Goal: Complete application form

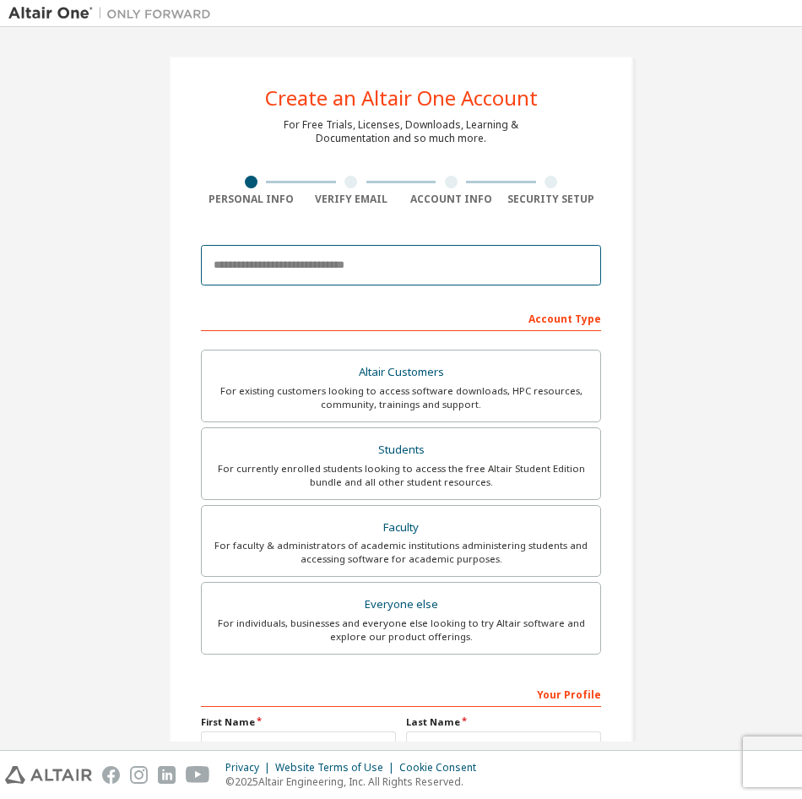
click at [362, 263] on input "email" at bounding box center [401, 265] width 400 height 41
type input "**********"
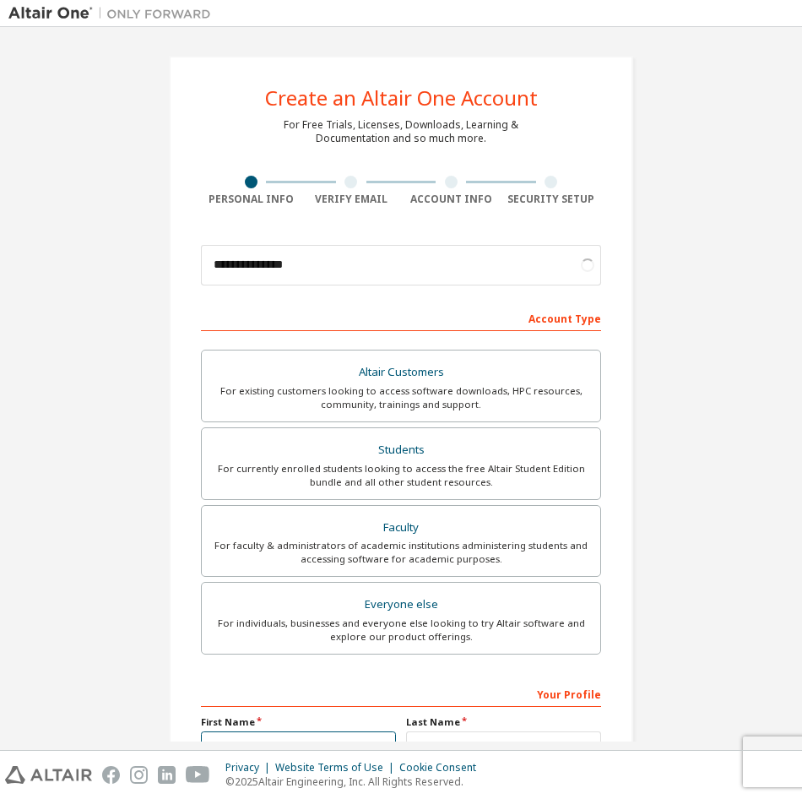
scroll to position [18, 0]
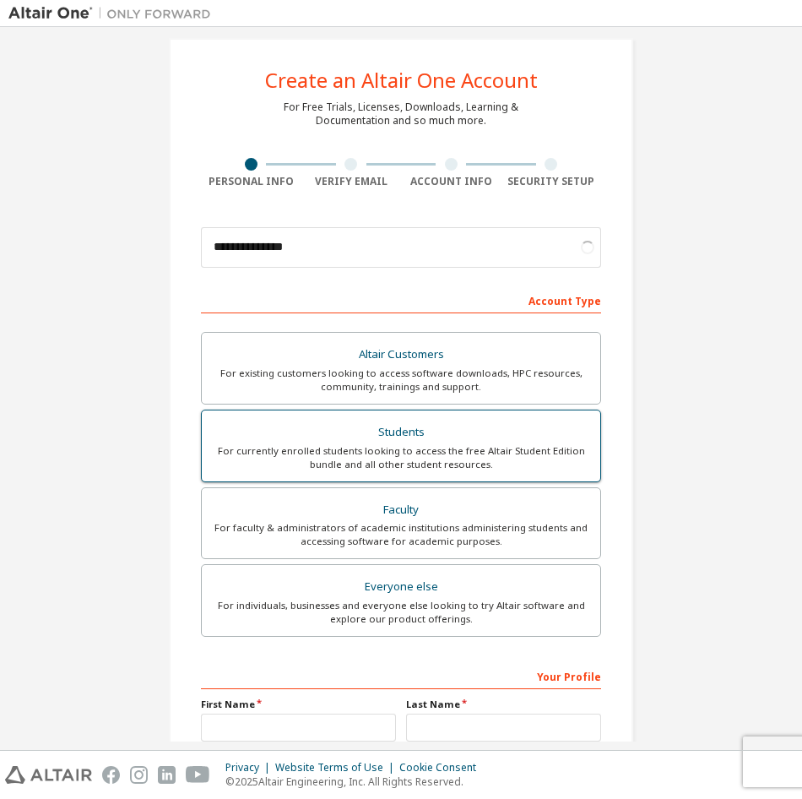
click at [407, 456] on div "For currently enrolled students looking to access the free Altair Student Editi…" at bounding box center [401, 457] width 378 height 27
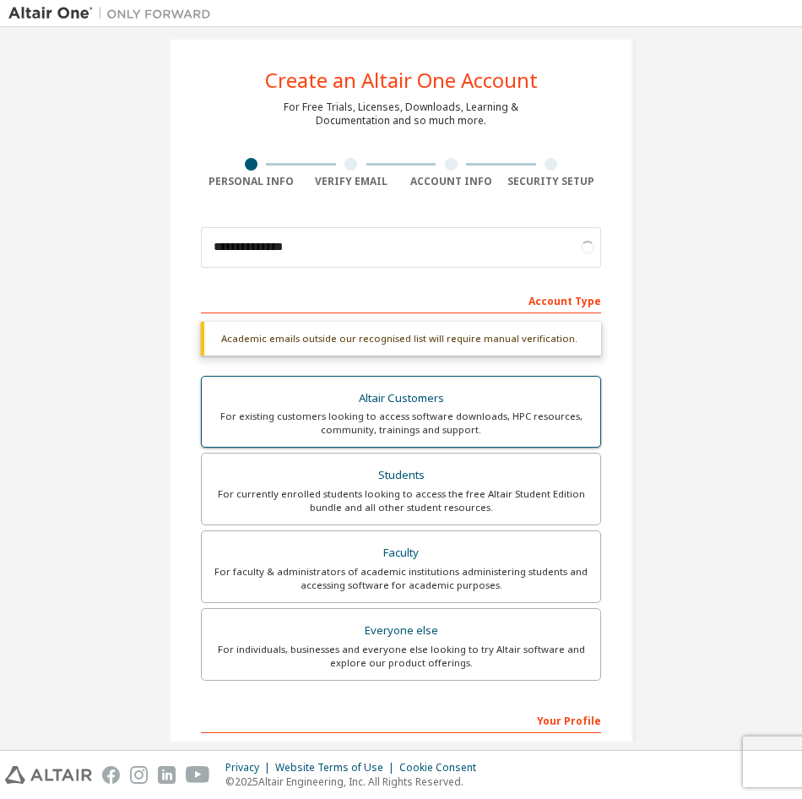
scroll to position [232, 0]
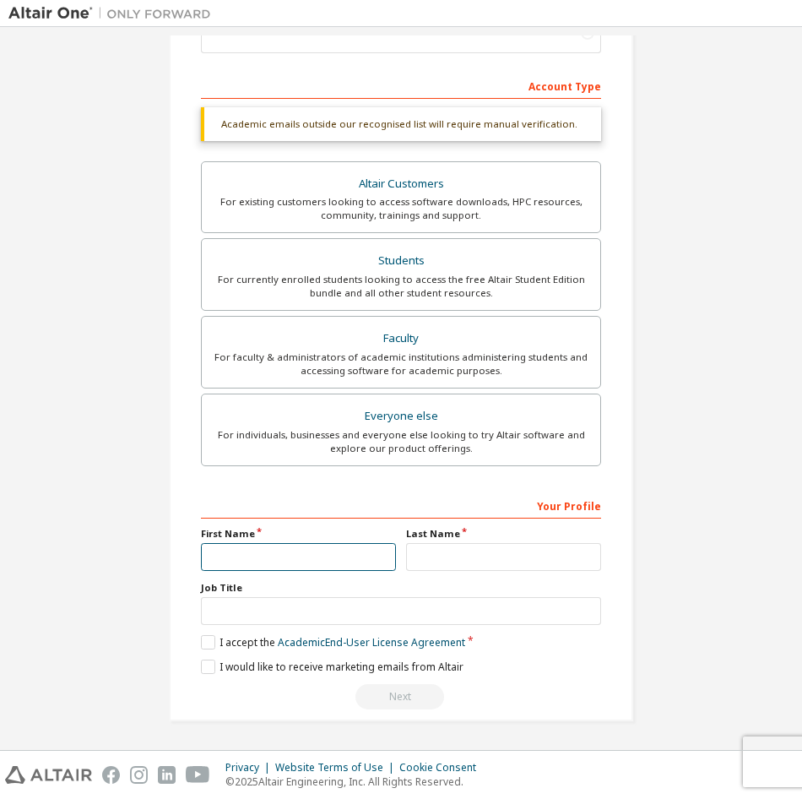
click at [282, 559] on input "text" at bounding box center [298, 557] width 195 height 28
type input "*****"
type input "*******"
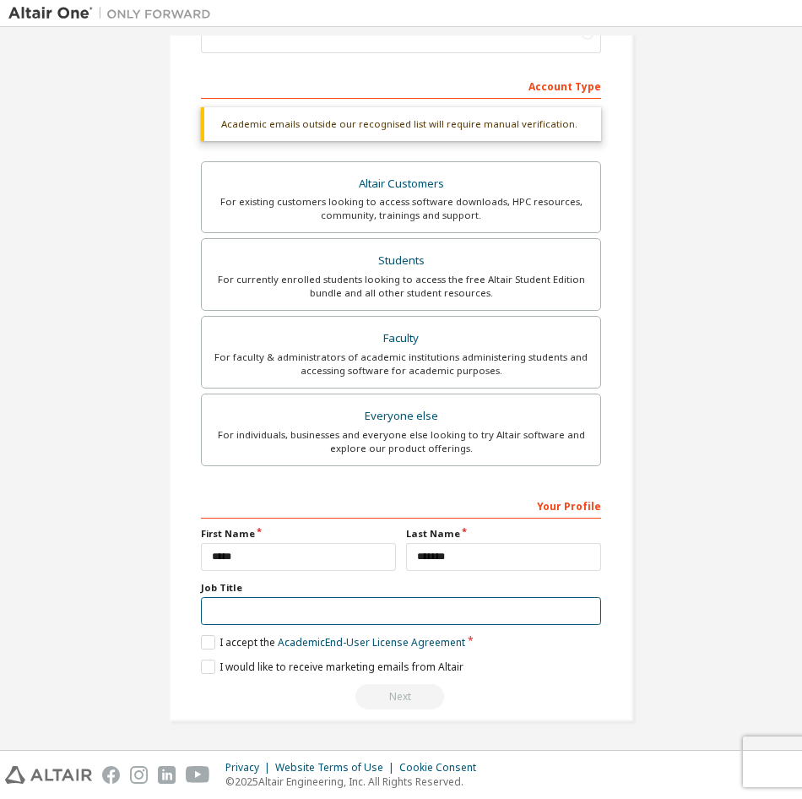
scroll to position [188, 0]
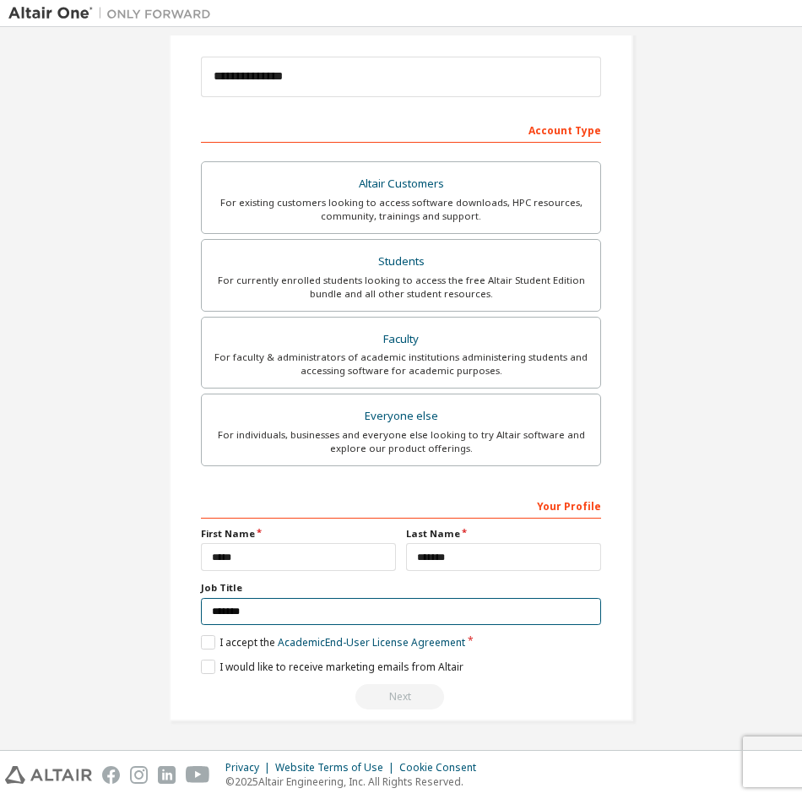
type input "*******"
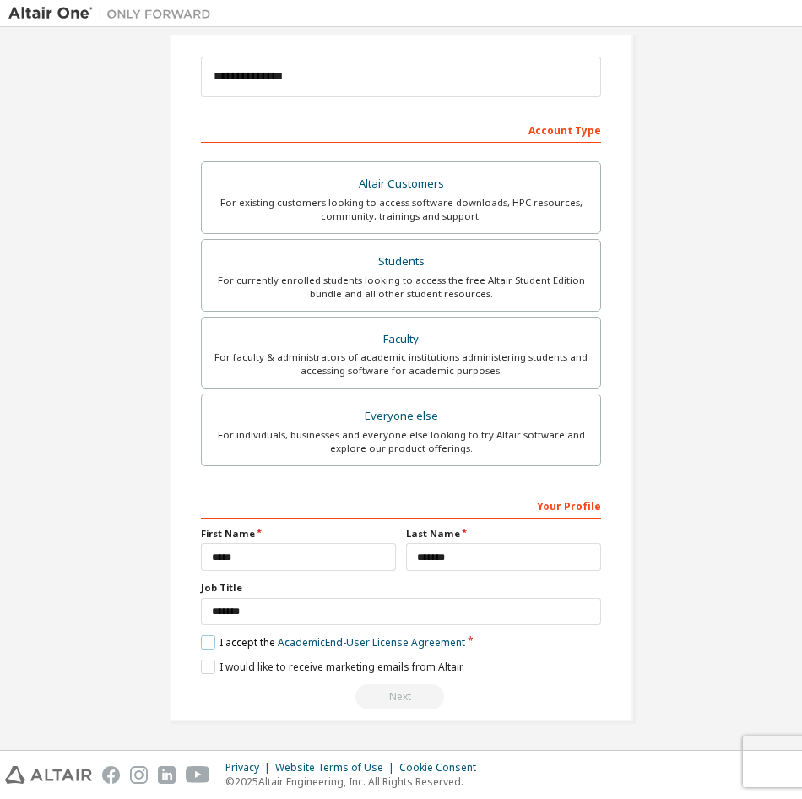
click at [213, 643] on label "I accept the Academic End-User License Agreement" at bounding box center [333, 642] width 264 height 14
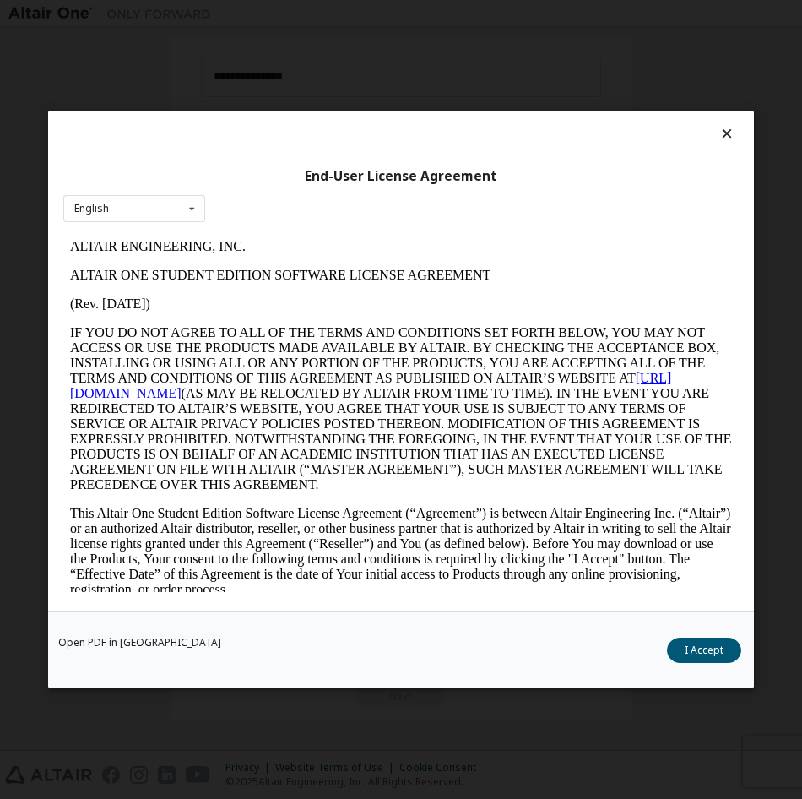
scroll to position [0, 0]
click at [693, 644] on button "I Accept" at bounding box center [704, 650] width 74 height 25
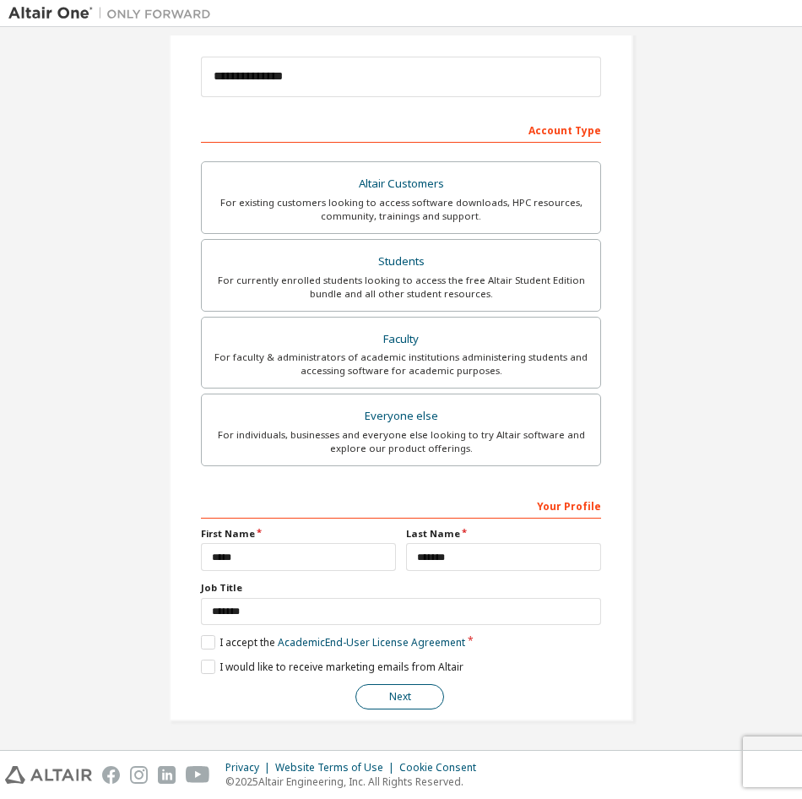
click at [417, 700] on button "Next" at bounding box center [400, 696] width 89 height 25
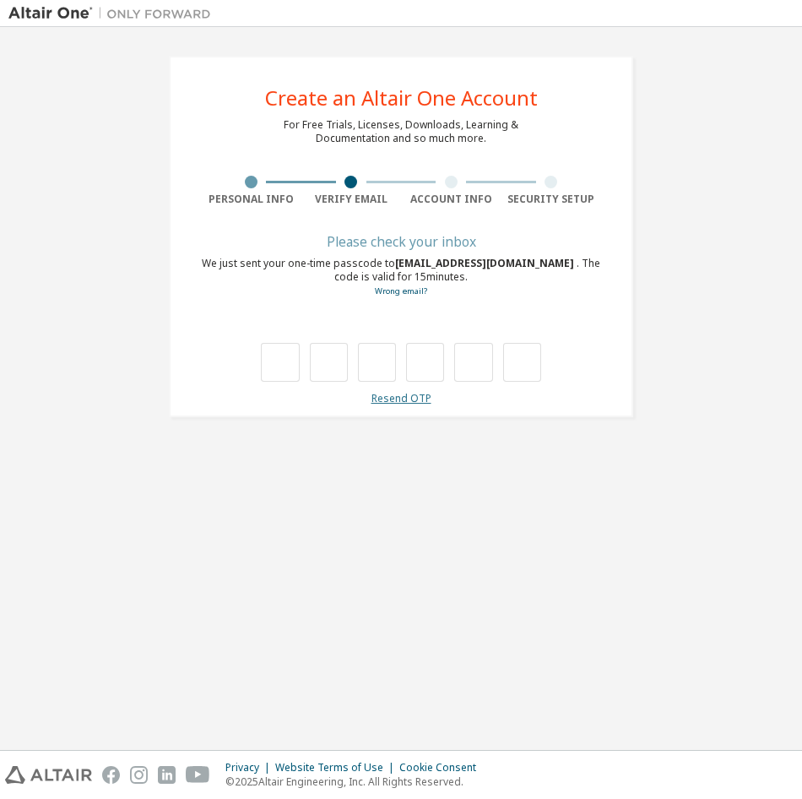
click at [383, 394] on link "Resend OTP" at bounding box center [402, 398] width 60 height 14
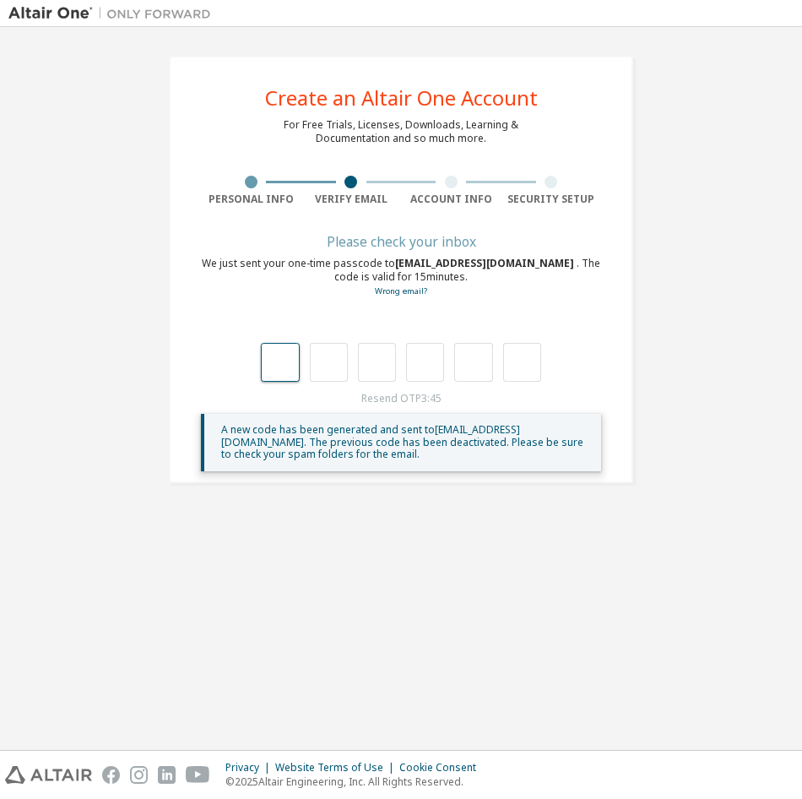
click at [280, 376] on input "text" at bounding box center [280, 362] width 38 height 39
type input "*"
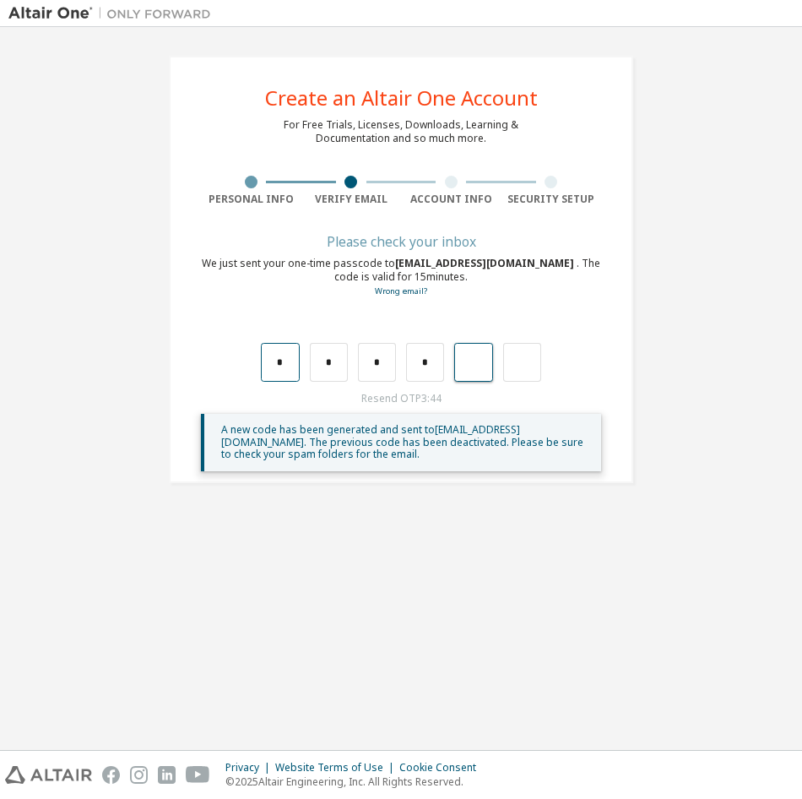
type input "*"
click at [318, 373] on input "*" at bounding box center [329, 362] width 38 height 39
click at [296, 366] on input "*" at bounding box center [280, 362] width 38 height 39
type input "*"
click at [326, 382] on div "Please check your inbox We just sent your one-time passcode to trobs35@uw.edu .…" at bounding box center [401, 354] width 400 height 235
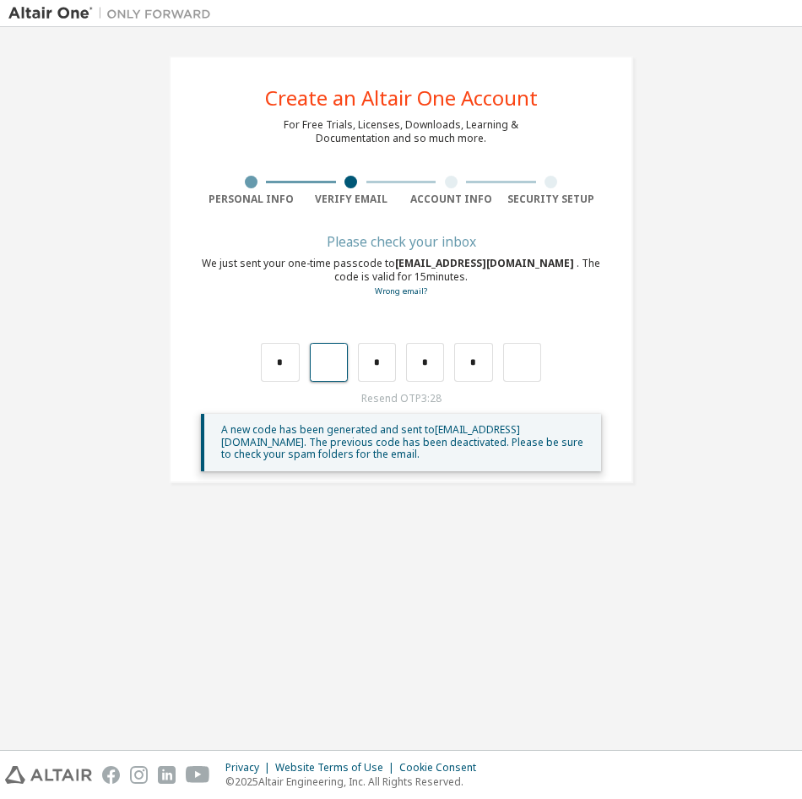
click at [334, 365] on input "text" at bounding box center [329, 362] width 38 height 39
type input "*"
click at [393, 351] on input "text" at bounding box center [377, 362] width 38 height 39
click at [381, 362] on input "text" at bounding box center [377, 362] width 38 height 39
click at [421, 365] on input "*" at bounding box center [425, 362] width 38 height 39
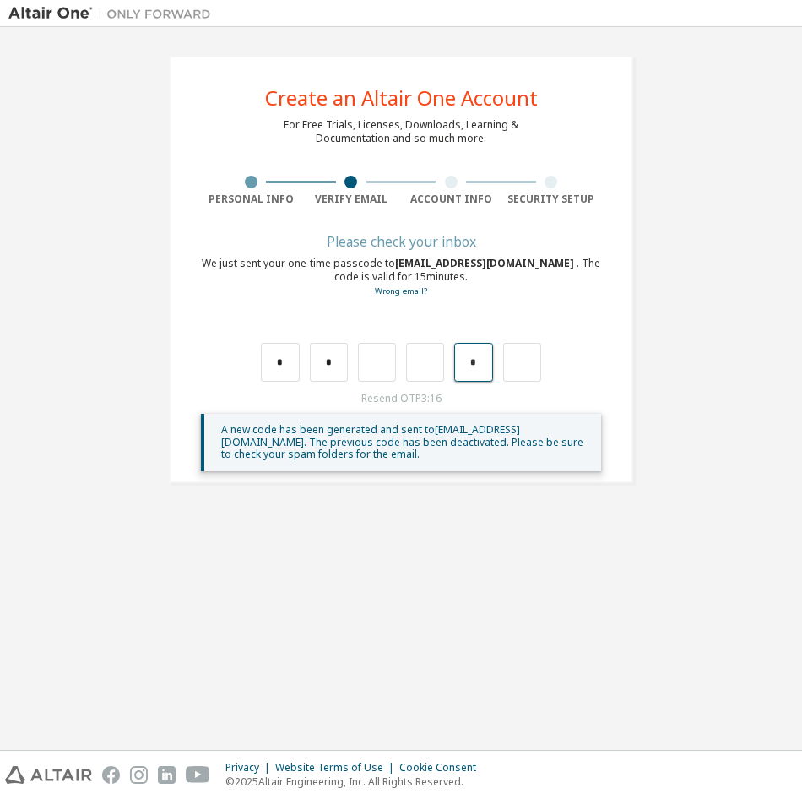
click at [488, 363] on input "*" at bounding box center [473, 362] width 38 height 39
click at [346, 378] on input "*" at bounding box center [329, 362] width 38 height 39
click at [368, 368] on input "text" at bounding box center [377, 362] width 38 height 39
type input "*"
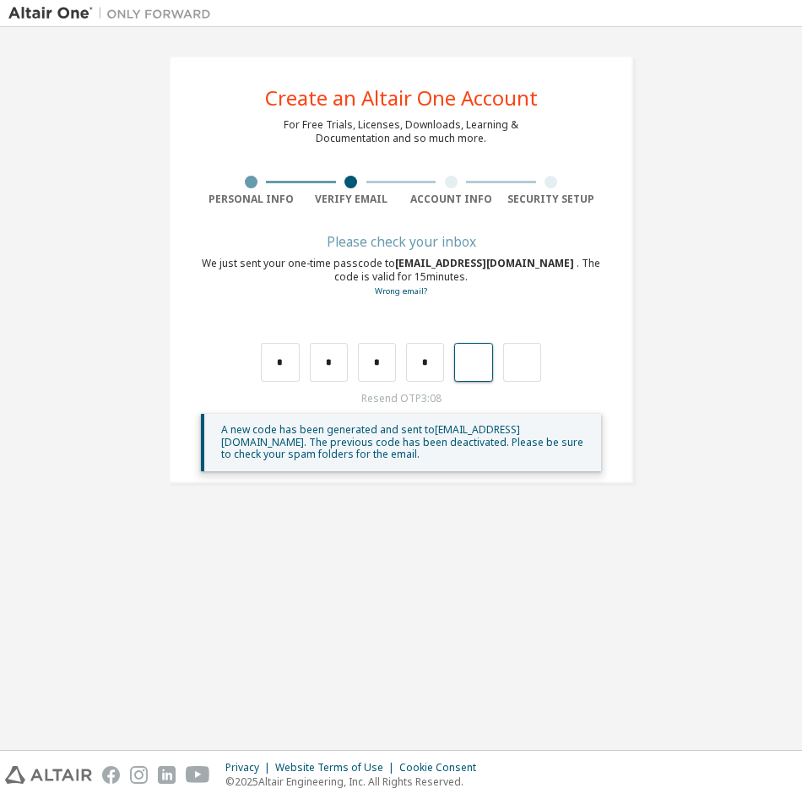
type input "*"
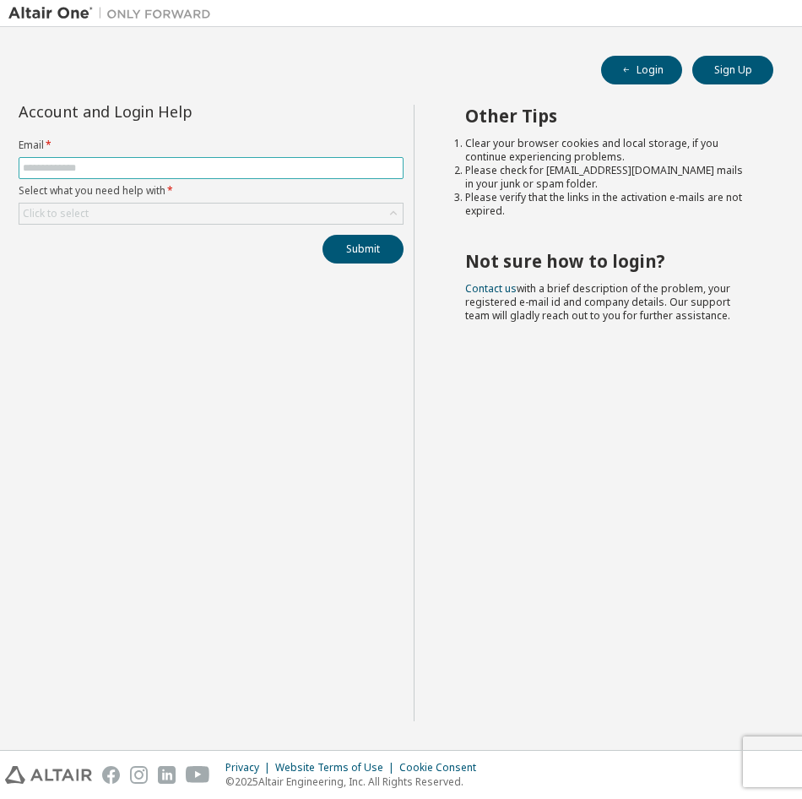
click at [258, 169] on input "text" at bounding box center [211, 168] width 377 height 14
type input "**********"
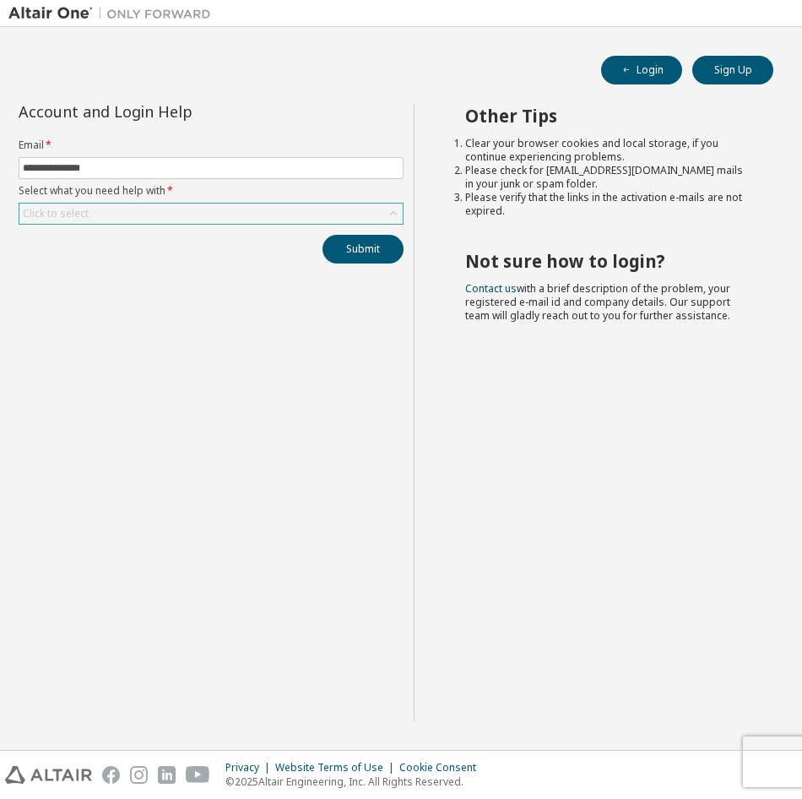
click at [195, 213] on div "Click to select" at bounding box center [210, 214] width 383 height 20
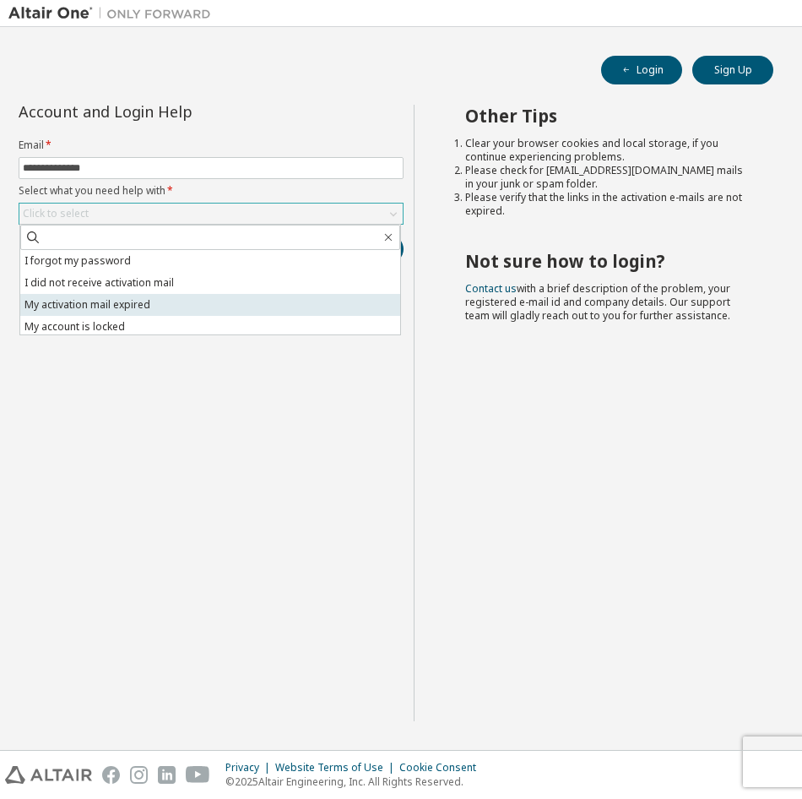
scroll to position [47, 0]
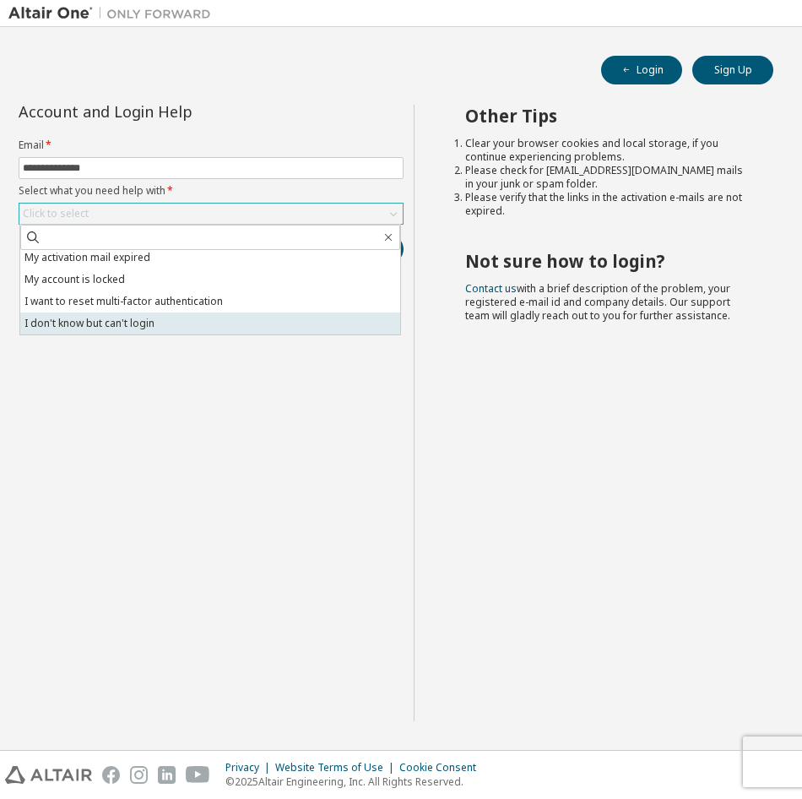
click at [240, 318] on li "I don't know but can't login" at bounding box center [210, 324] width 380 height 22
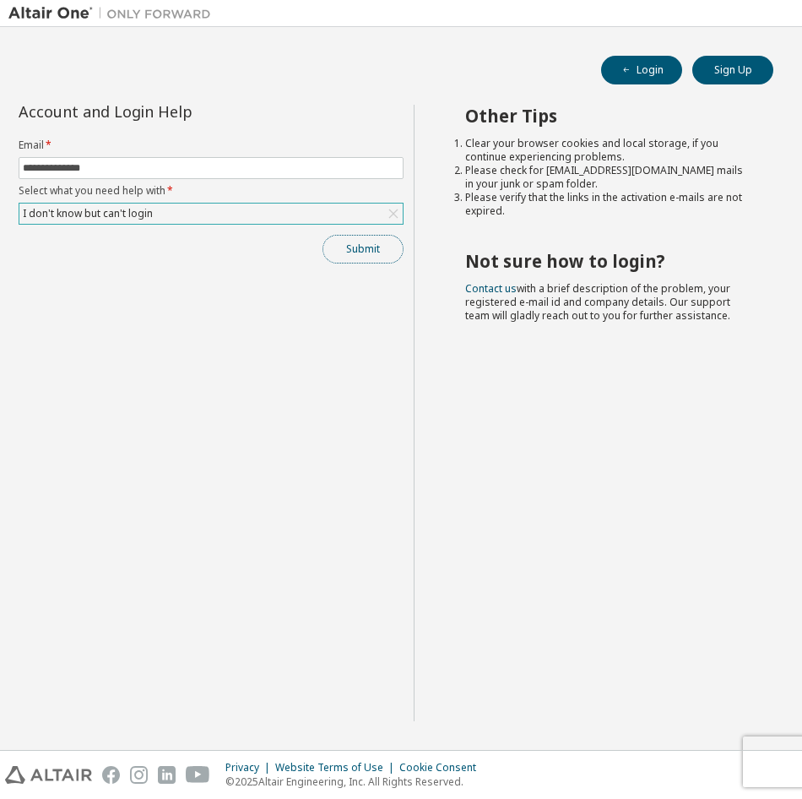
click at [343, 244] on button "Submit" at bounding box center [363, 249] width 81 height 29
drag, startPoint x: 345, startPoint y: 293, endPoint x: 118, endPoint y: 816, distance: 569.8
click at [118, 798] on html "**********" at bounding box center [401, 399] width 802 height 799
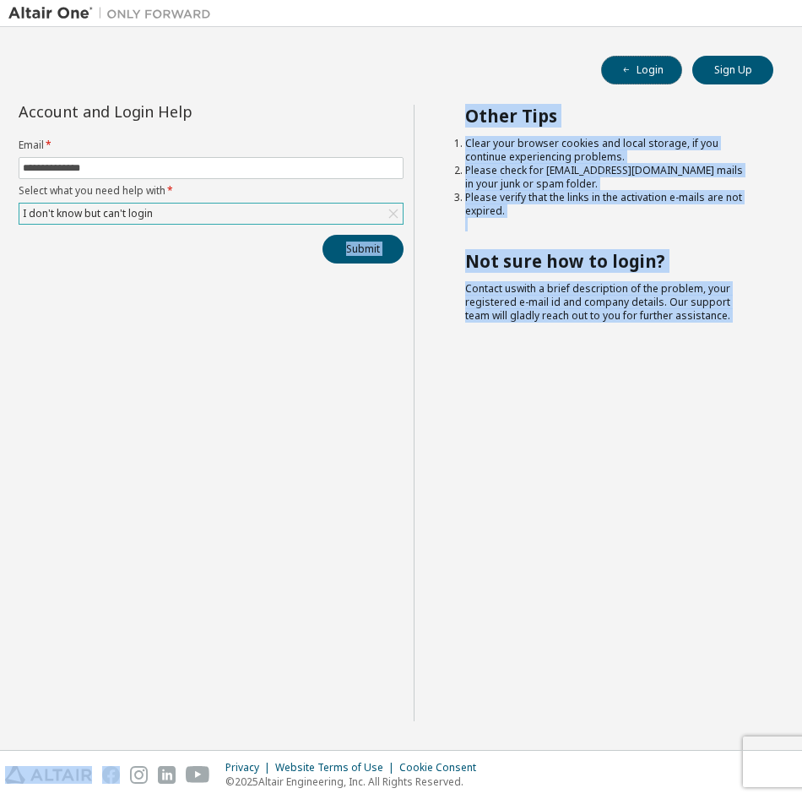
drag, startPoint x: 643, startPoint y: 63, endPoint x: 662, endPoint y: 52, distance: 22.3
click at [645, 63] on button "Login" at bounding box center [641, 70] width 81 height 29
